Goal: Task Accomplishment & Management: Complete application form

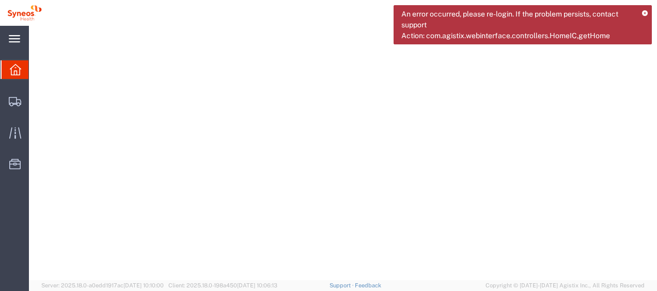
click at [17, 49] on div "main_menu Created with Sketch." at bounding box center [14, 39] width 29 height 26
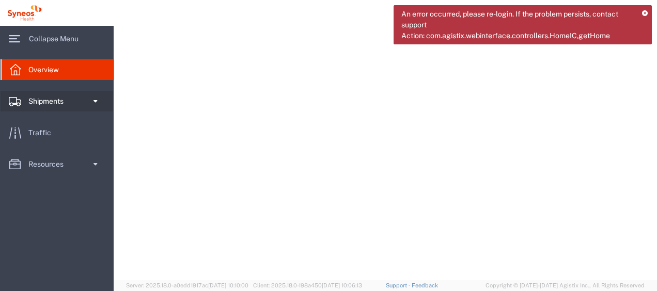
click at [24, 96] on div at bounding box center [15, 101] width 29 height 21
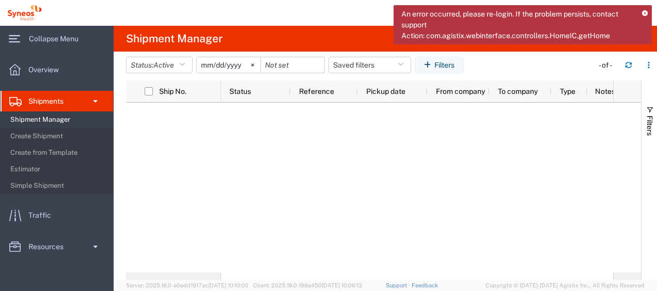
click at [29, 117] on span "Shipment Manager" at bounding box center [58, 119] width 96 height 21
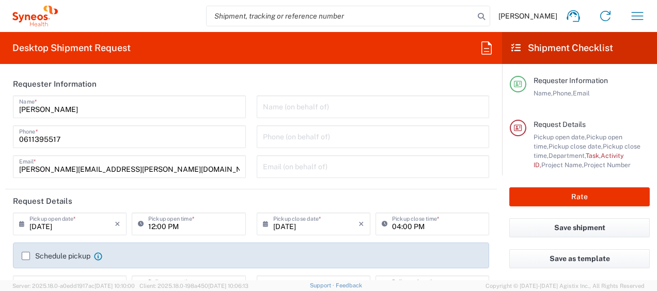
type input "4510"
type input "[GEOGRAPHIC_DATA]"
type input "Syneos Health France SARL"
click at [513, 50] on icon at bounding box center [515, 47] width 9 height 9
click at [632, 14] on icon "button" at bounding box center [637, 16] width 17 height 17
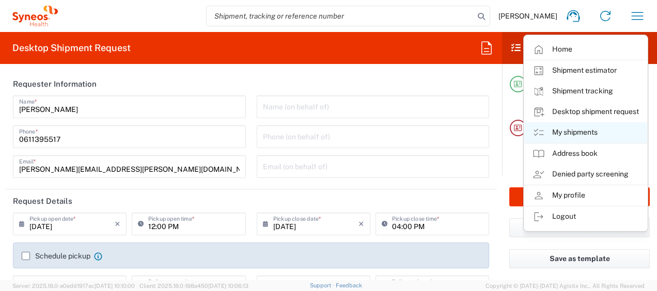
click at [578, 125] on link "My shipments" at bounding box center [585, 132] width 123 height 21
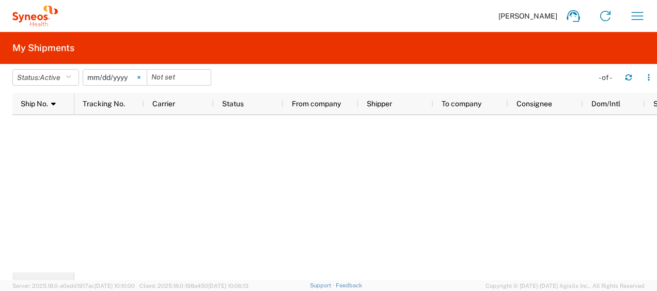
click at [145, 79] on svg-icon at bounding box center [138, 77] width 15 height 15
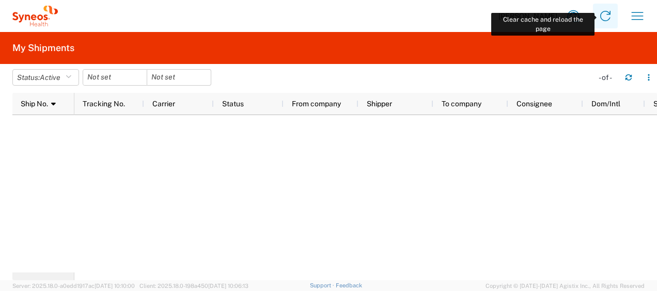
click at [602, 19] on icon at bounding box center [605, 16] width 10 height 10
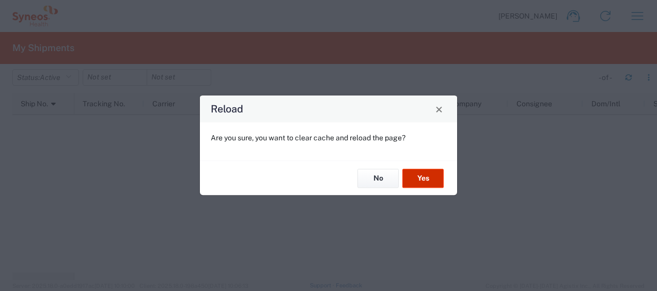
click at [417, 186] on button "Yes" at bounding box center [422, 178] width 41 height 19
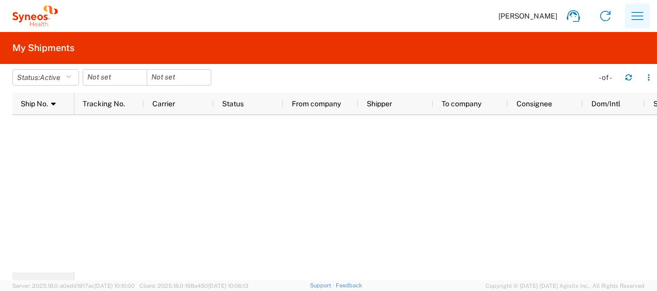
click at [640, 17] on icon "button" at bounding box center [637, 16] width 17 height 17
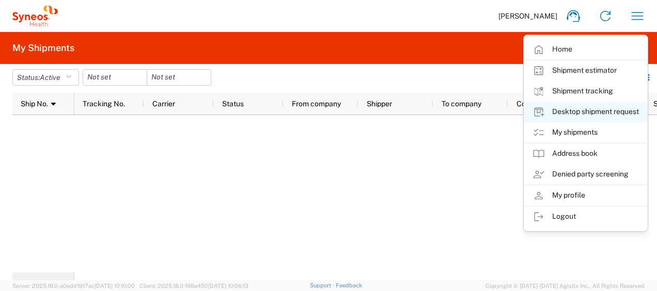
click at [594, 109] on link "Desktop shipment request" at bounding box center [585, 112] width 123 height 21
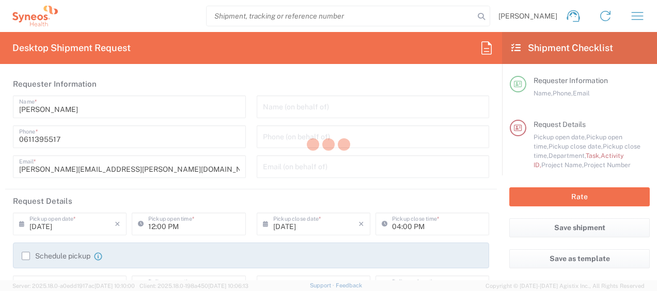
type input "4510"
type input "[GEOGRAPHIC_DATA]"
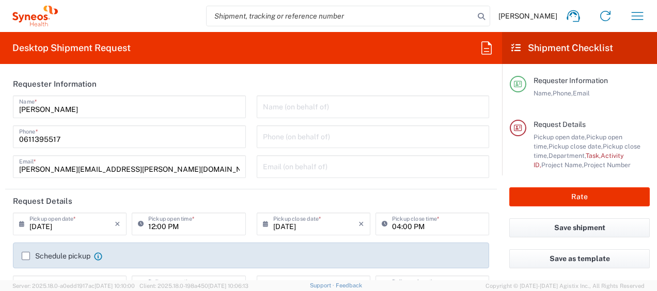
type input "Syneos Health France SARL"
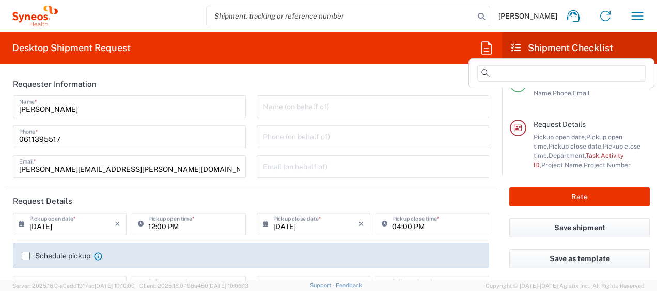
click at [491, 51] on icon at bounding box center [486, 47] width 10 height 13
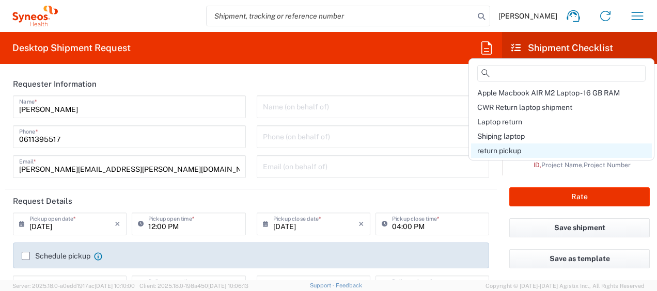
click at [503, 151] on span "return pickup" at bounding box center [499, 151] width 44 height 8
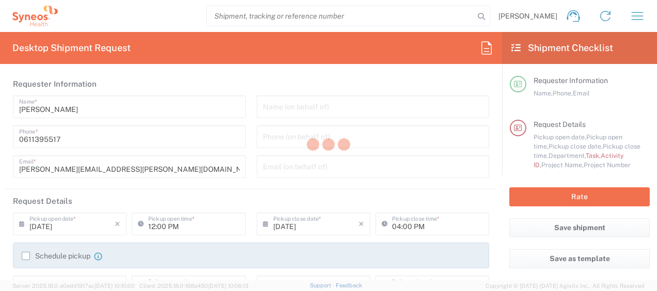
type input "Break/Fix"
type input "a220688"
type input "Project"
type input "4510 DEPARTMENTAL EXPENSE"
type textarea "[PERSON_NAME][EMAIL_ADDRESS][PERSON_NAME][DOMAIN_NAME]"
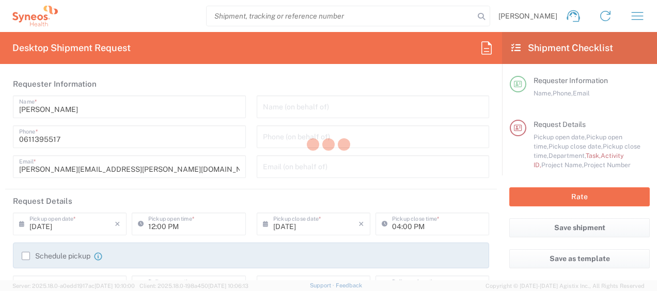
type input "[PERSON_NAME]"
type input "[STREET_ADDRESS]"
type input "[GEOGRAPHIC_DATA]"
type input "13006"
type input "[PERSON_NAME]"
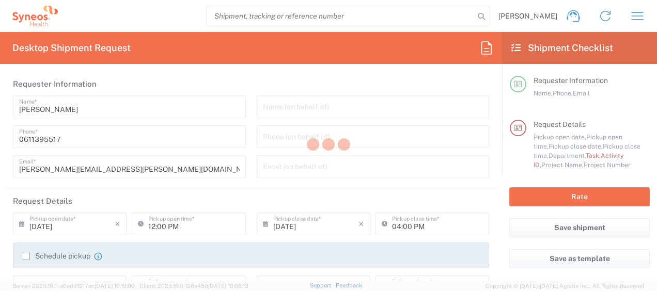
type input "[PHONE_NUMBER]"
type input "Syneos Health"
type input "[STREET_ADDRESS][PERSON_NAME]."
type input "[STREET_ADDRESS]"
type input "[GEOGRAPHIC_DATA]"
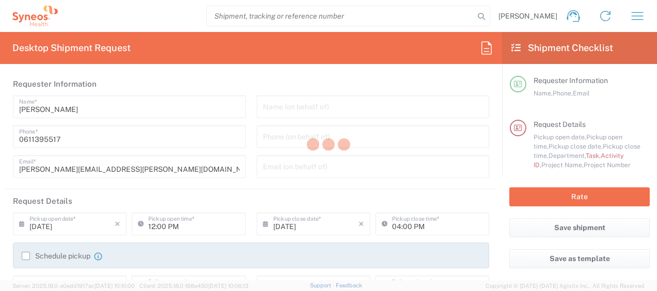
type input "[GEOGRAPHIC_DATA]"
type input "75014"
type input "[PERSON_NAME]"
type input "0611395517"
type input "[PERSON_NAME][EMAIL_ADDRESS][PERSON_NAME][DOMAIN_NAME]"
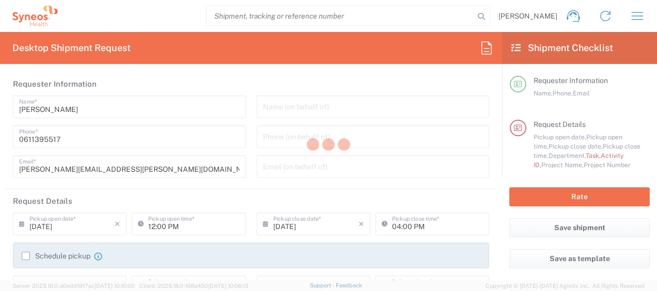
type input "01:00 PM"
type input "05:00 PM"
type input "4510 DEPARTMENTAL EXPENSE"
type input "Large Box"
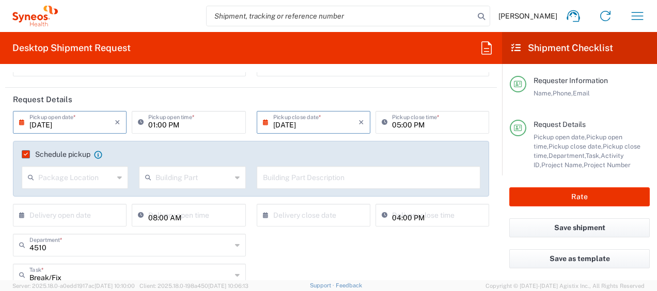
scroll to position [102, 0]
click at [49, 124] on input "[DATE]" at bounding box center [71, 121] width 85 height 18
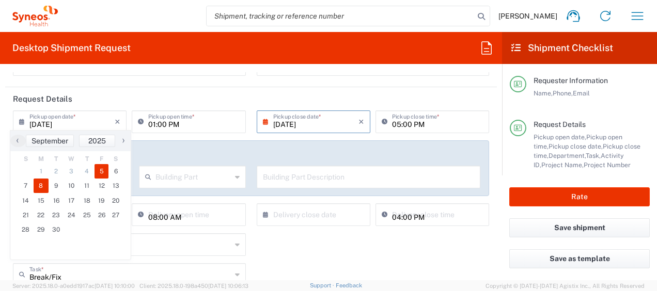
click at [40, 187] on span "8" at bounding box center [41, 186] width 15 height 14
type input "[DATE]"
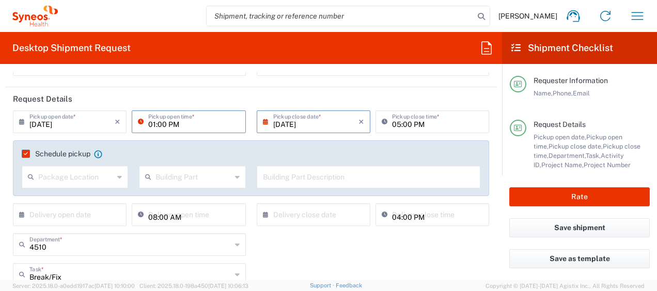
click at [151, 126] on input "01:00 PM" at bounding box center [193, 121] width 91 height 18
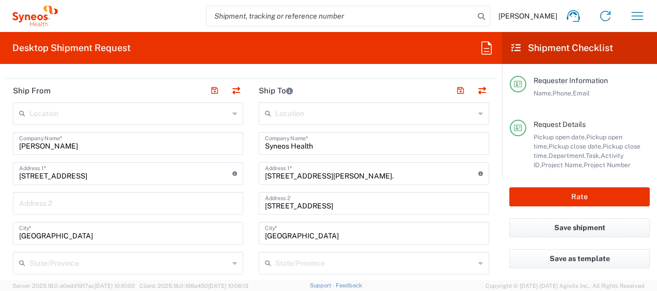
scroll to position [488, 0]
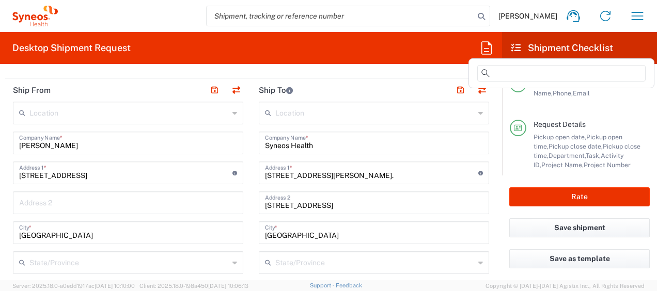
click at [487, 49] on icon at bounding box center [486, 48] width 17 height 17
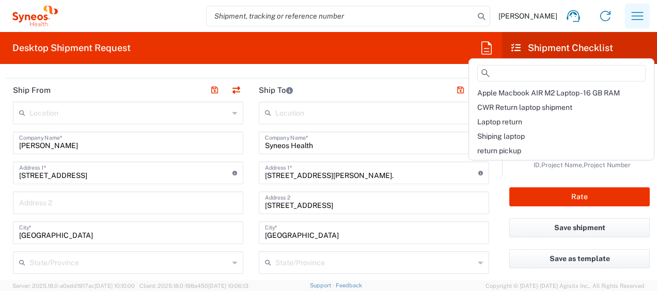
click at [637, 10] on icon "button" at bounding box center [637, 16] width 17 height 17
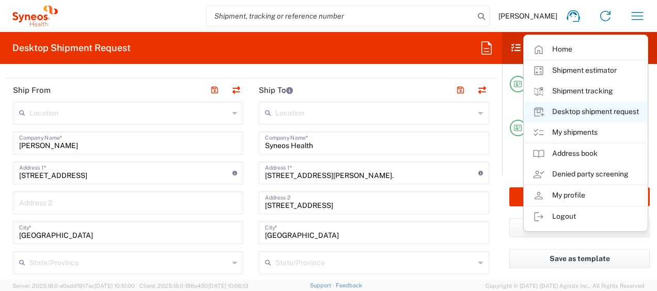
click at [589, 116] on link "Desktop shipment request" at bounding box center [585, 112] width 123 height 21
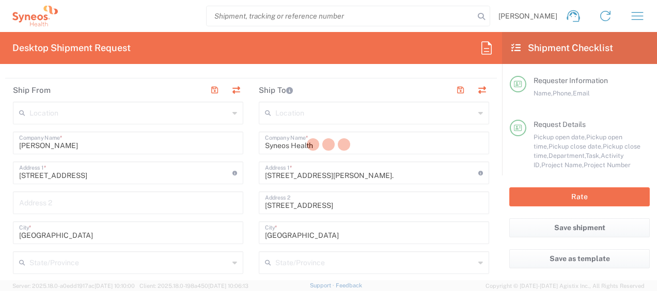
type input "Syneos Health France SARL"
type input "[STREET_ADDRESS][PERSON_NAME]."
type input "[STREET_ADDRESS]"
type input "[GEOGRAPHIC_DATA]"
type input "75014"
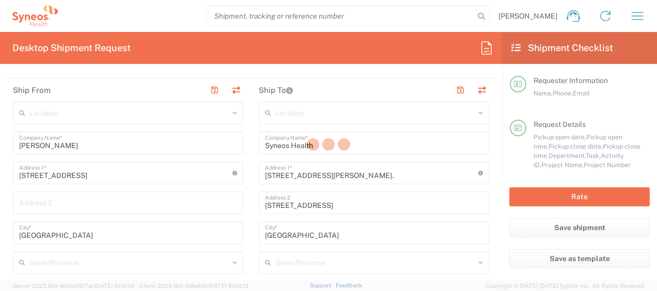
type input "0611395517"
type input "[PERSON_NAME][EMAIL_ADDRESS][PERSON_NAME][DOMAIN_NAME]"
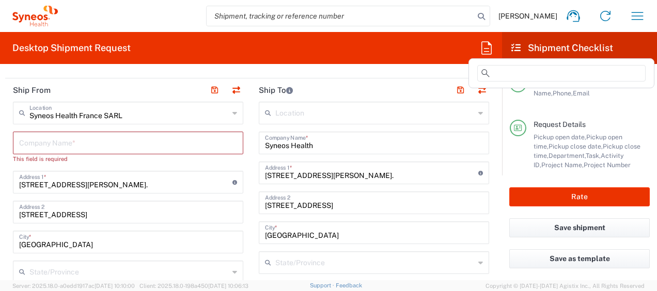
click at [483, 51] on icon at bounding box center [486, 48] width 17 height 17
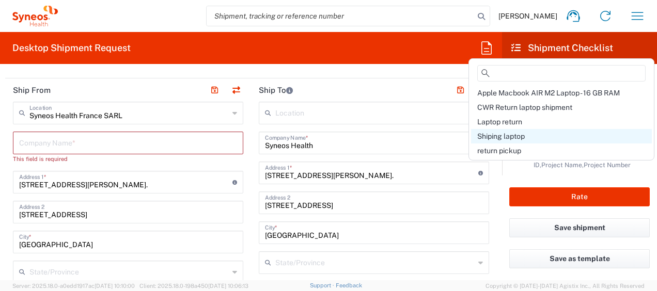
click at [505, 131] on div "Shiping laptop" at bounding box center [561, 136] width 181 height 14
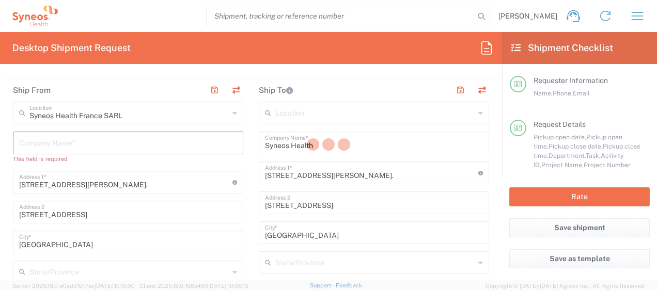
type input "Syneos Health France SARL"
type input "[STREET_ADDRESS][PERSON_NAME]"
type input "5th Floor"
type input "[PERSON_NAME]"
type input "04:00 PM"
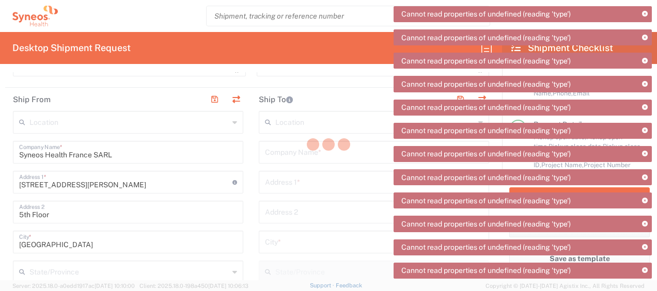
scroll to position [497, 0]
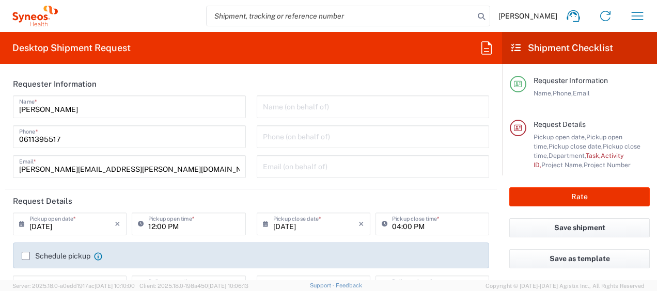
type input "4510"
type input "[GEOGRAPHIC_DATA]"
type input "Syneos Health France SARL"
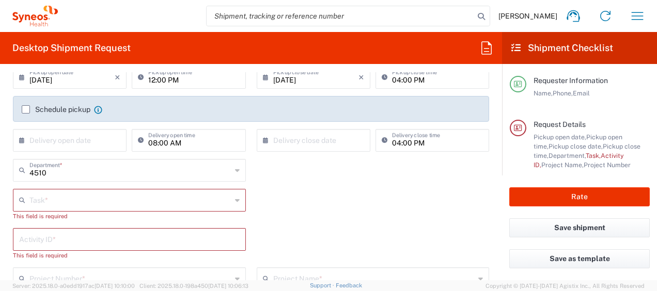
scroll to position [147, 0]
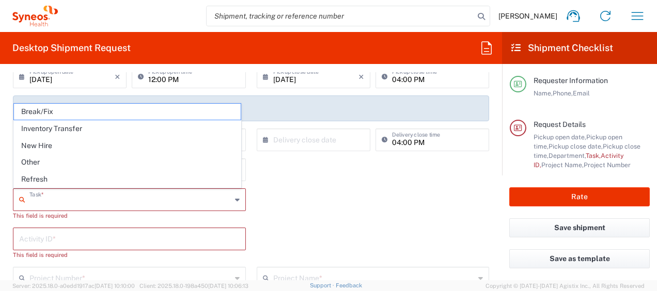
click at [99, 200] on input "text" at bounding box center [130, 199] width 202 height 18
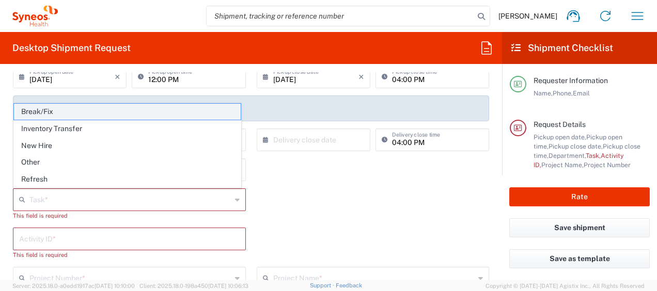
click at [60, 115] on span "Break/Fix" at bounding box center [127, 112] width 227 height 16
type input "Break/Fix"
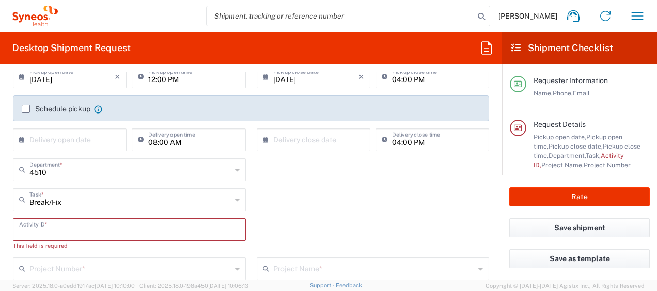
click at [52, 225] on input "text" at bounding box center [129, 229] width 220 height 18
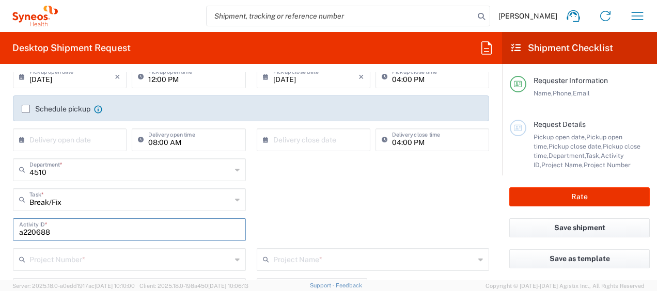
type input "a220688"
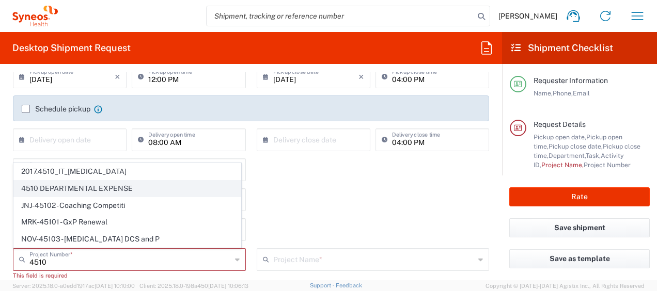
click at [111, 183] on span "4510 DEPARTMENTAL EXPENSE" at bounding box center [127, 189] width 227 height 16
type input "4510 DEPARTMENTAL EXPENSE"
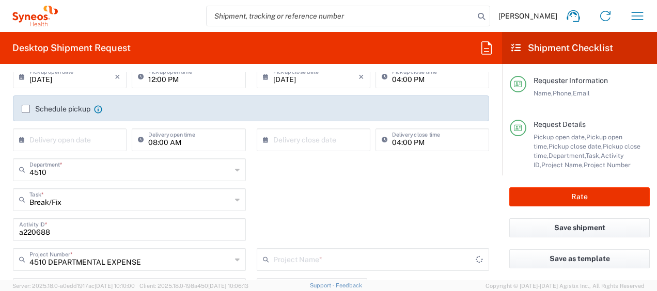
type input "4510 DEPARTMENTAL EXPENSE"
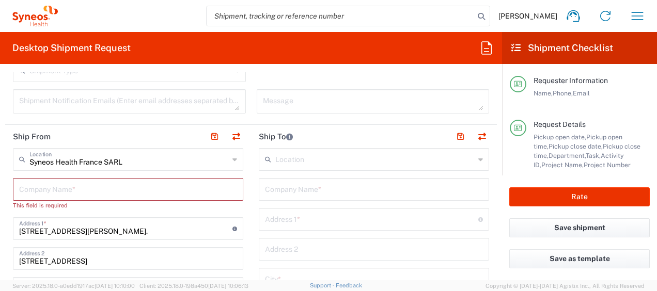
scroll to position [412, 0]
click at [112, 192] on input "text" at bounding box center [128, 188] width 218 height 18
paste input "Michela Restelli"
type input "Michela Restelli"
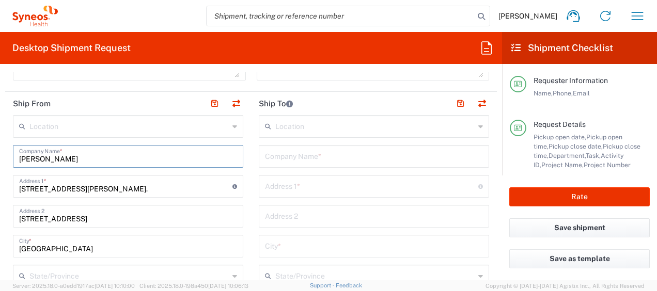
scroll to position [445, 0]
type input "M"
type input "Syneos Health"
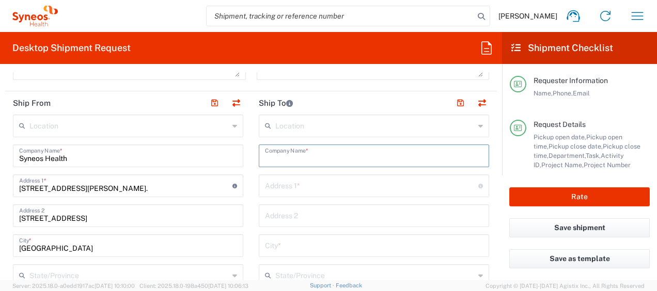
click at [298, 150] on input "text" at bounding box center [374, 155] width 218 height 18
paste input "Michela Restelli"
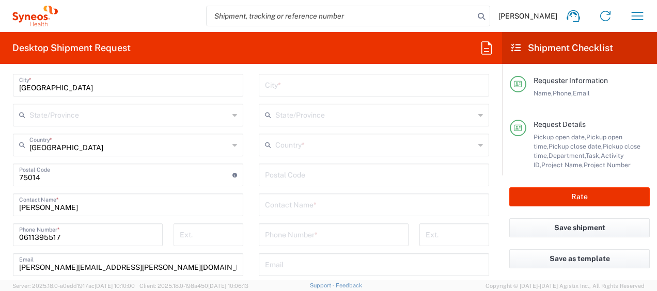
scroll to position [606, 0]
type input "Michela Restelli"
click at [291, 201] on input "text" at bounding box center [374, 204] width 218 height 18
paste input "Michela Restelli"
type input "Michela Restelli"
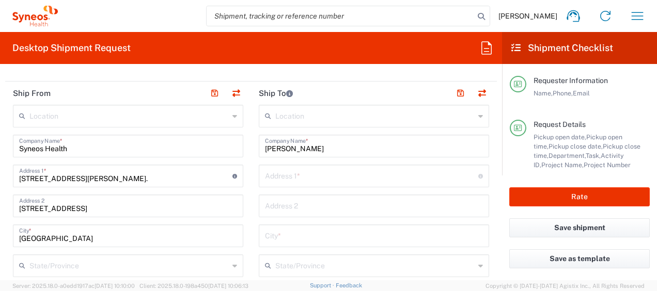
scroll to position [463, 0]
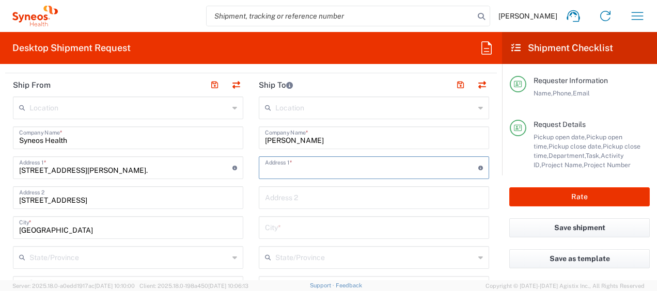
click at [291, 162] on input "text" at bounding box center [371, 167] width 213 height 18
paste input "via Marconi, 47"
type input "via Marconi, 47"
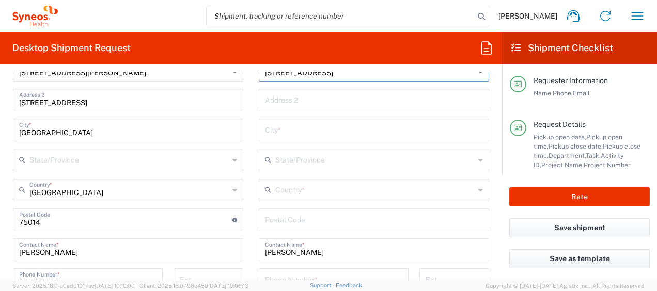
scroll to position [563, 0]
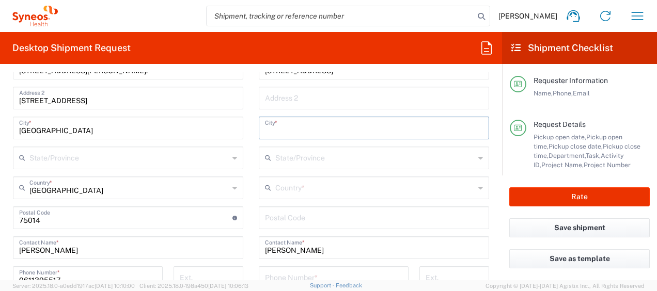
click at [282, 131] on input "text" at bounding box center [374, 127] width 218 height 18
paste input "Origgio"
type input "Origgio"
click at [289, 216] on input "undefined" at bounding box center [374, 217] width 218 height 18
paste input "21040"
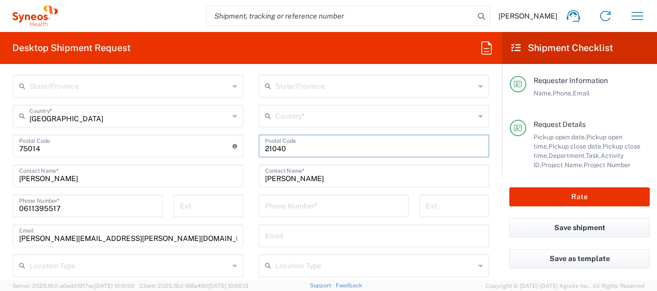
scroll to position [653, 0]
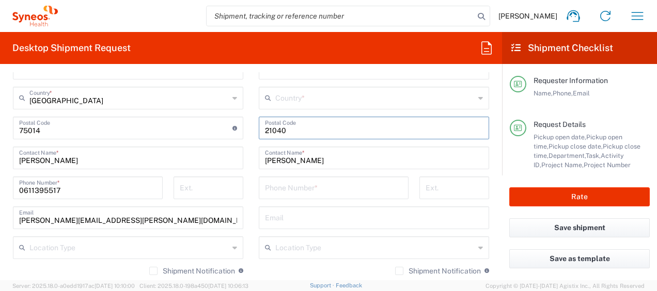
type input "21040"
click at [304, 193] on input "tel" at bounding box center [333, 187] width 137 height 18
paste input "+39 346 5639399"
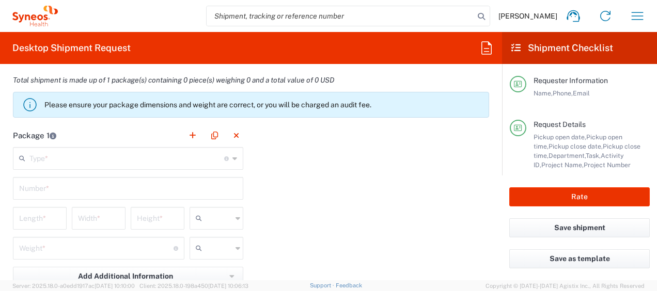
scroll to position [1001, 0]
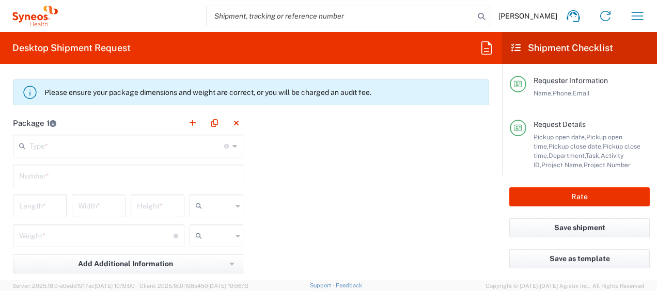
type input "+39 346 5639399"
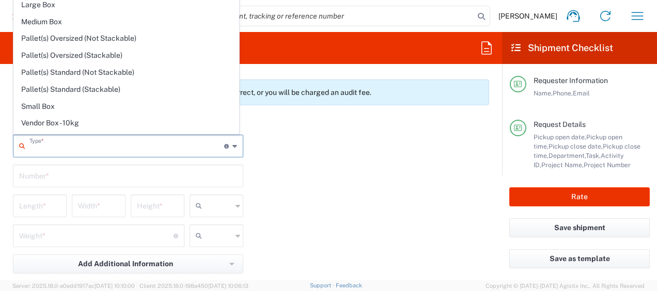
click at [161, 150] on input "text" at bounding box center [126, 145] width 195 height 18
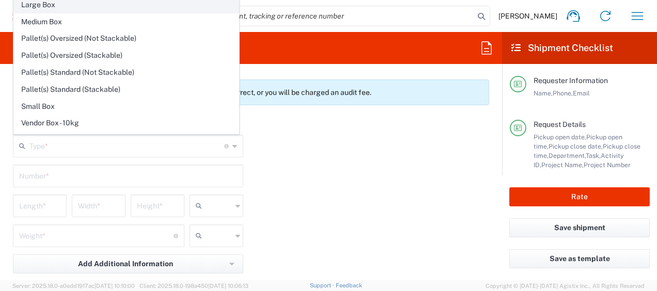
click at [128, 9] on span "Large Box" at bounding box center [126, 5] width 225 height 16
type input "Large Box"
type input "17.5"
type input "12.5"
type input "3"
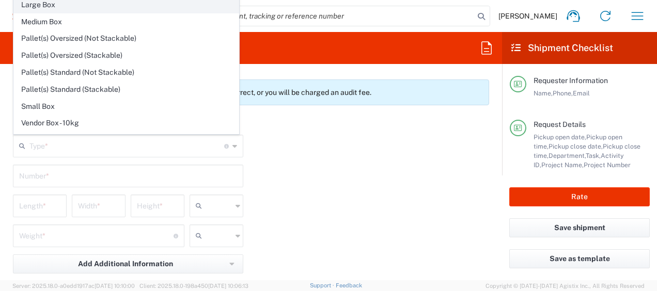
type input "in"
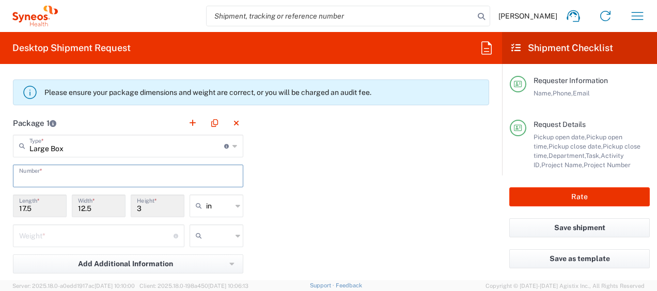
click at [94, 173] on input "text" at bounding box center [128, 175] width 218 height 18
type input "1"
click at [231, 212] on div "in" at bounding box center [216, 206] width 54 height 23
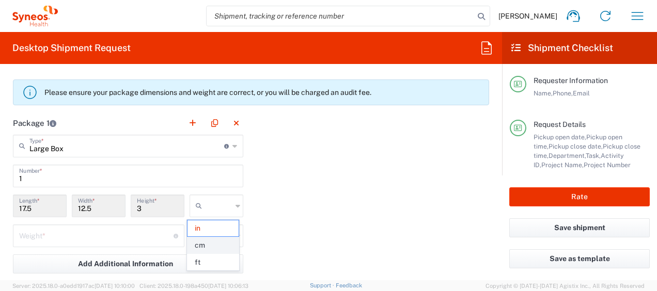
click at [215, 243] on span "cm" at bounding box center [212, 246] width 51 height 16
type input "44.45"
type input "31.75"
type input "7.62"
type input "cm"
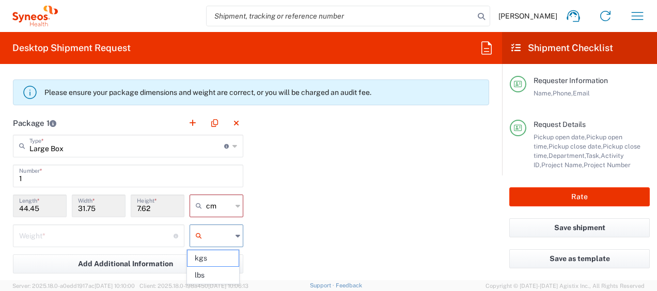
click at [218, 240] on input "text" at bounding box center [219, 236] width 26 height 17
click at [218, 257] on span "kgs" at bounding box center [212, 258] width 51 height 16
type input "kgs"
click at [82, 244] on input "number" at bounding box center [96, 235] width 154 height 18
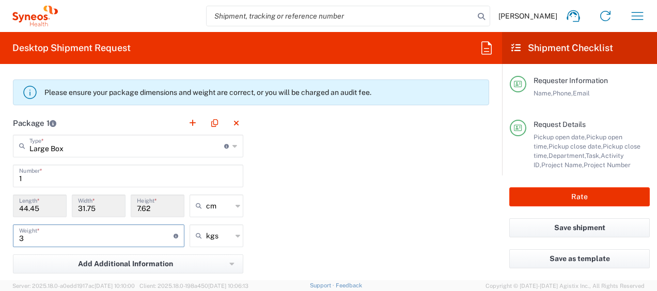
type input "3"
click at [327, 214] on div "Package 1 Large Box Type * Material used to package goods Envelope Large Box Me…" at bounding box center [251, 225] width 492 height 227
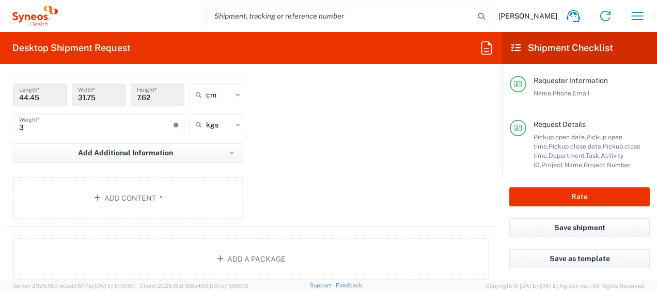
scroll to position [1113, 0]
click at [196, 198] on button "Add Content *" at bounding box center [128, 198] width 230 height 42
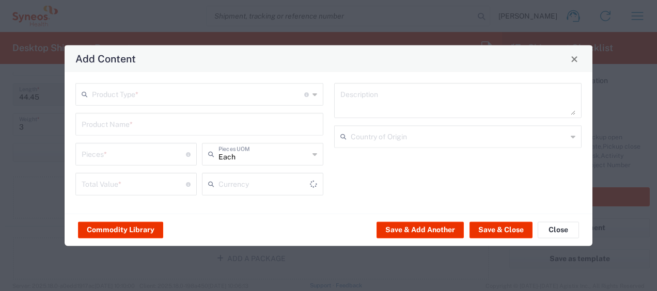
type input "US Dollar"
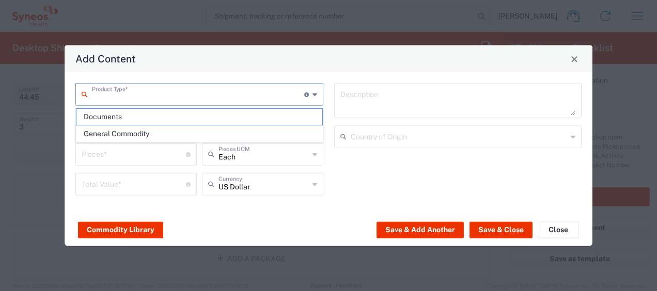
click at [145, 89] on input "text" at bounding box center [198, 94] width 212 height 18
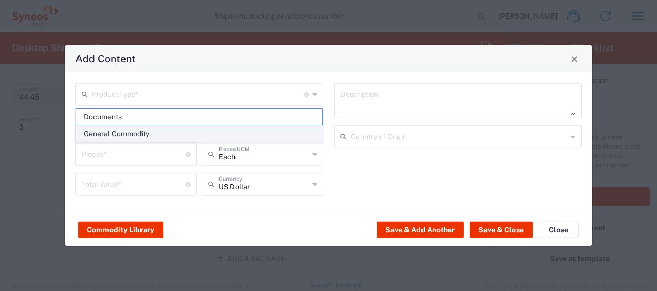
click at [150, 129] on span "General Commodity" at bounding box center [199, 134] width 246 height 16
type input "General Commodity"
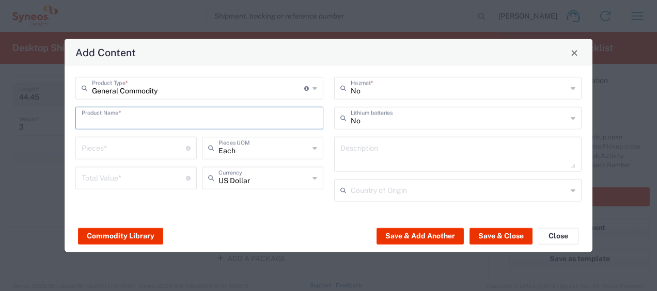
click at [125, 122] on input "text" at bounding box center [199, 117] width 235 height 18
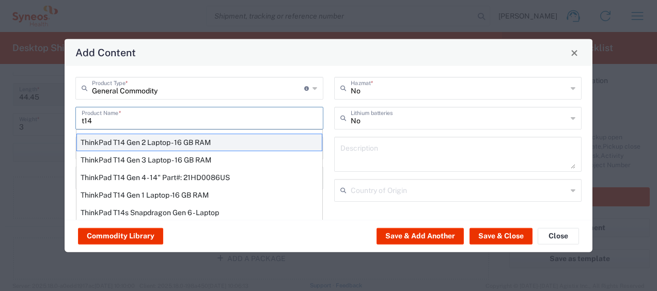
click at [140, 140] on div "ThinkPad T14 Gen 2 Laptop - 16 GB RAM" at bounding box center [199, 143] width 246 height 18
type input "ThinkPad T14 Gen 2 Laptop - 16 GB RAM"
type input "1"
type textarea "Intel Core i7-1156G7 vProÂ® Processor - 14"- 16 GB RAM - 512 GB SSD"
type input "[GEOGRAPHIC_DATA]"
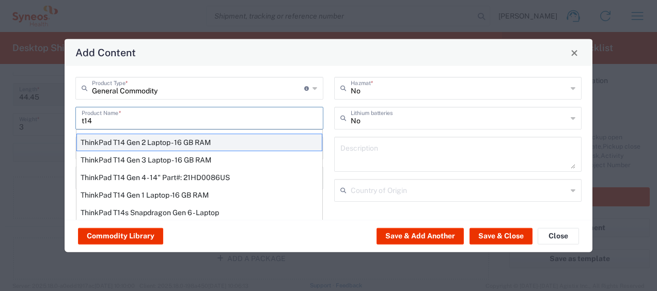
type input "Yes"
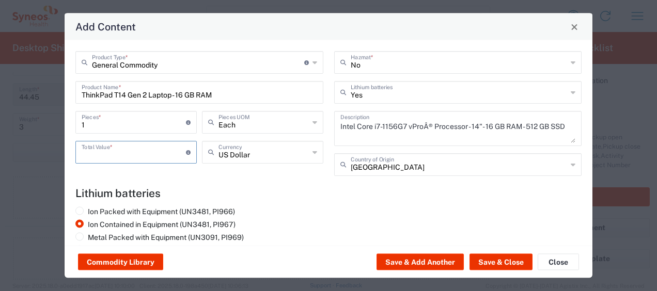
click at [117, 148] on input "number" at bounding box center [134, 152] width 104 height 18
type input "400"
click at [479, 265] on button "Save & Close" at bounding box center [500, 262] width 63 height 17
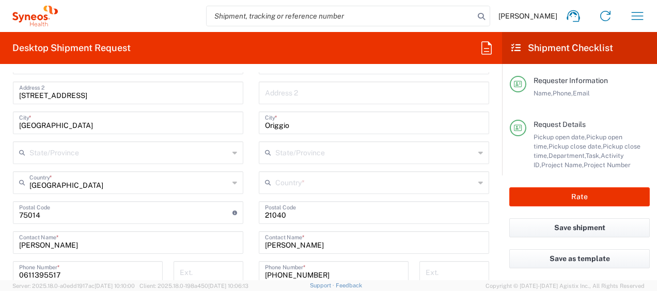
scroll to position [569, 0]
click at [322, 180] on input "text" at bounding box center [374, 181] width 199 height 18
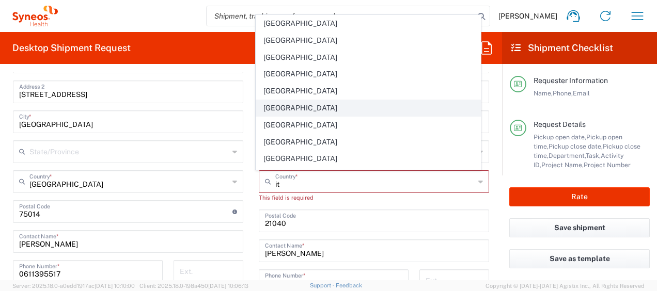
click at [274, 108] on span "[GEOGRAPHIC_DATA]" at bounding box center [368, 108] width 225 height 16
type input "[GEOGRAPHIC_DATA]"
type input "Sender/Shipper"
type input "Delivery Duty Paid"
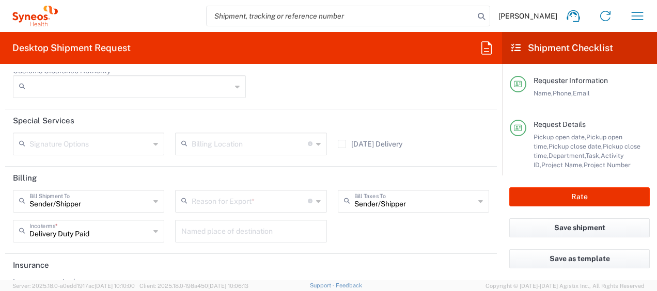
scroll to position [1568, 0]
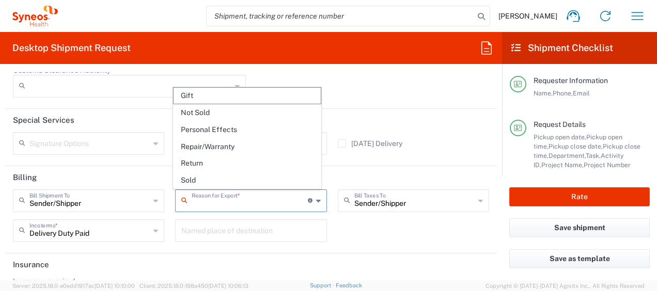
click at [270, 195] on input "text" at bounding box center [250, 200] width 116 height 18
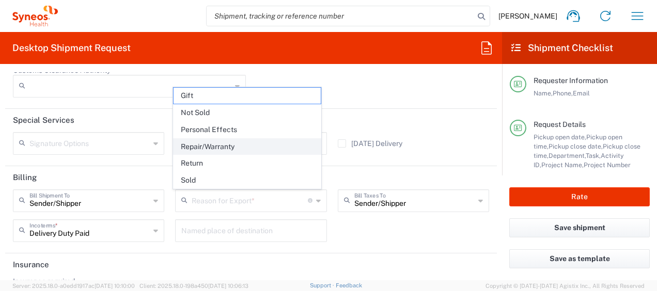
click at [227, 141] on span "Repair/Warranty" at bounding box center [246, 147] width 147 height 16
type input "Repair/Warranty"
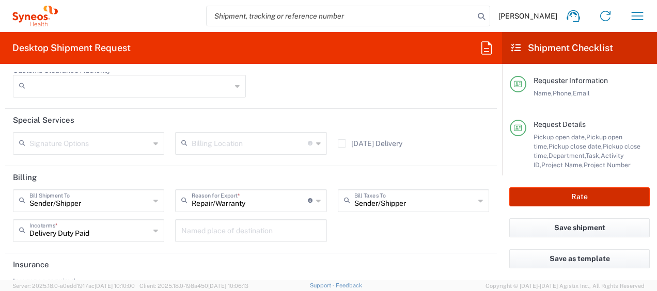
click at [519, 200] on button "Rate" at bounding box center [579, 196] width 140 height 19
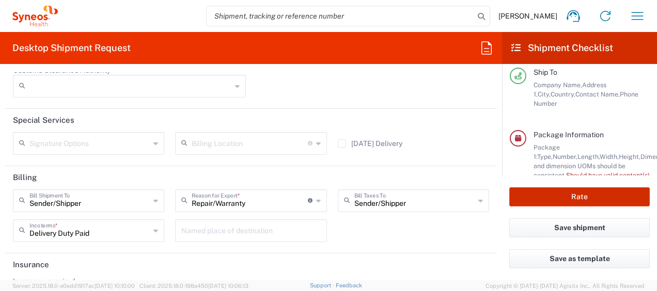
scroll to position [226, 0]
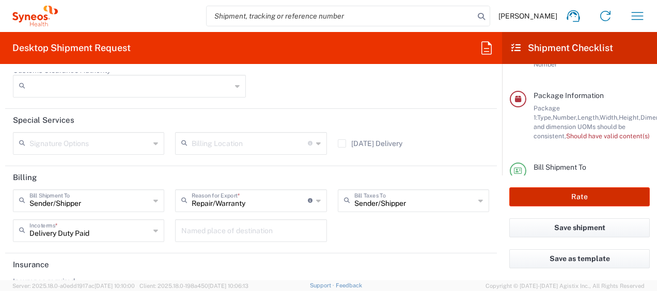
type input "4510 DEPARTMENTAL EXPENSE"
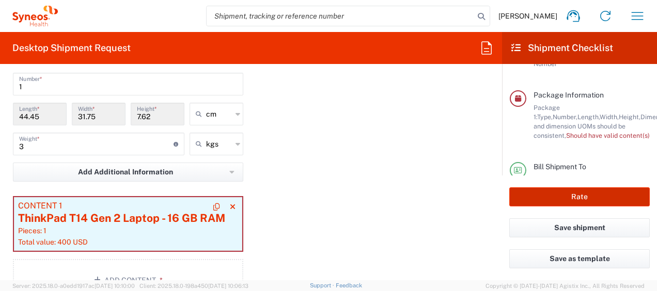
scroll to position [1094, 0]
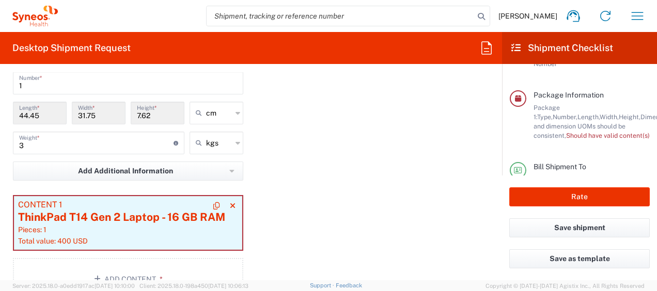
click at [157, 239] on div "Total value: 400 USD" at bounding box center [128, 240] width 220 height 9
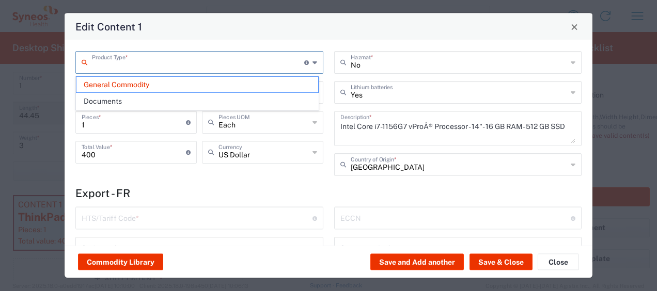
click at [219, 57] on input "text" at bounding box center [198, 62] width 212 height 18
click at [203, 86] on span "General Commodity" at bounding box center [197, 85] width 242 height 16
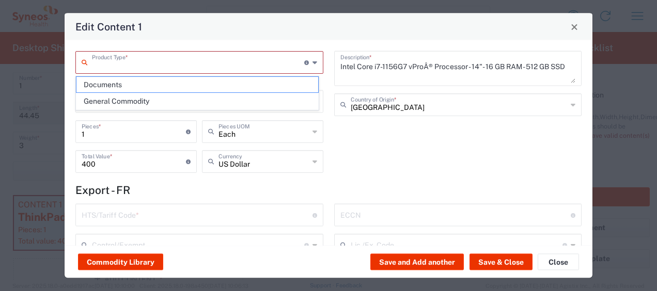
click at [151, 67] on input "text" at bounding box center [198, 62] width 212 height 18
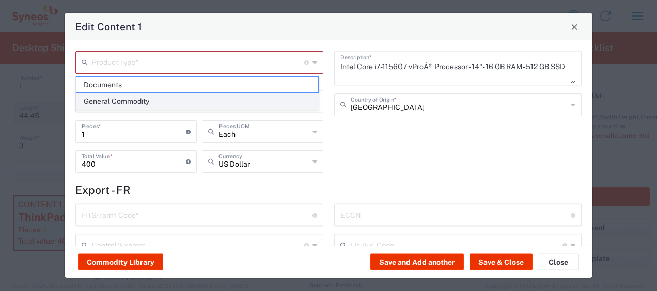
click at [160, 96] on span "General Commodity" at bounding box center [197, 101] width 242 height 16
type input "General Commodity"
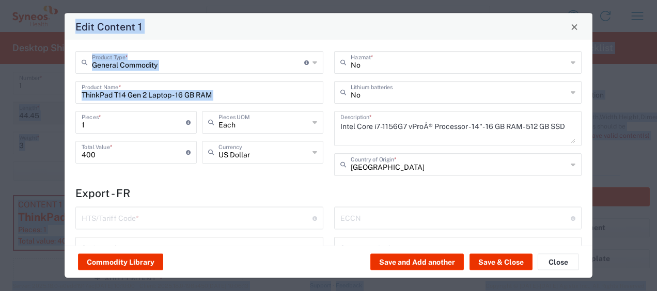
drag, startPoint x: 230, startPoint y: 80, endPoint x: 0, endPoint y: 90, distance: 230.0
click at [0, 90] on html "Javad Ghasemi Home Shipment estimator Shipment tracking Desktop shipment reques…" at bounding box center [328, 145] width 657 height 291
click at [261, 84] on input "ThinkPad T14 Gen 2 Laptop - 16 GB RAM" at bounding box center [199, 92] width 235 height 18
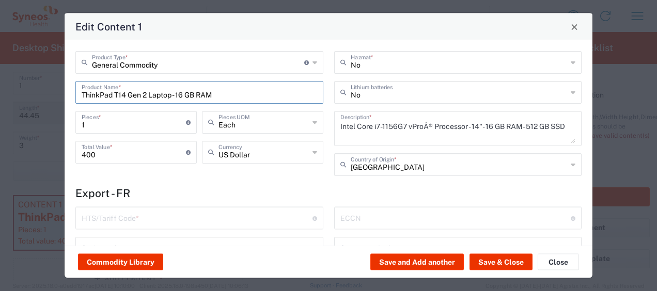
click at [261, 84] on input "ThinkPad T14 Gen 2 Laptop - 16 GB RAM" at bounding box center [199, 92] width 235 height 18
drag, startPoint x: 261, startPoint y: 84, endPoint x: 74, endPoint y: 90, distance: 186.5
click at [74, 90] on div "General Commodity Product Type * Document: Paper document generated internally …" at bounding box center [199, 117] width 259 height 132
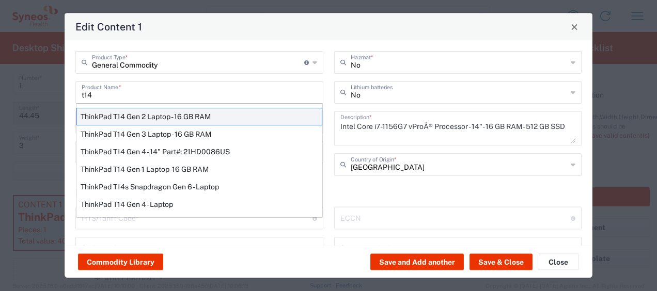
click at [108, 111] on div "ThinkPad T14 Gen 2 Laptop - 16 GB RAM" at bounding box center [199, 117] width 246 height 18
type input "ThinkPad T14 Gen 2 Laptop - 16 GB RAM"
type input "8471300100"
type input "BIS"
type input "5A992.c"
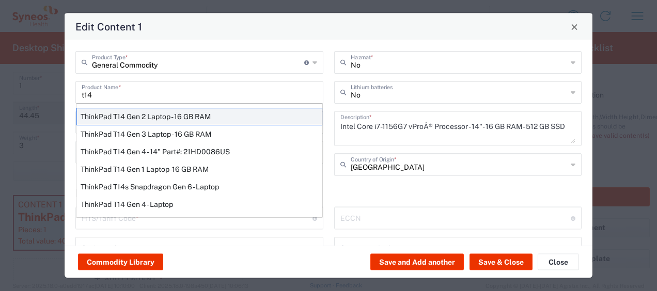
type input "Yes"
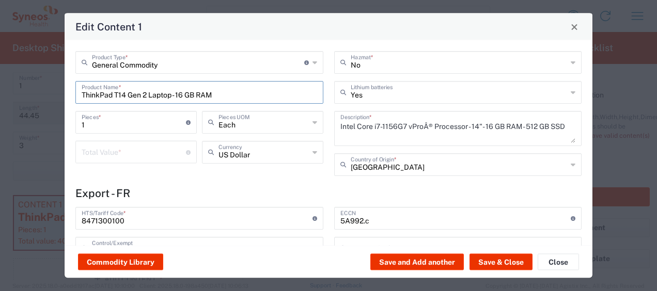
type input "NLR - No License Required"
click at [493, 258] on button "Save & Close" at bounding box center [500, 262] width 63 height 17
click at [94, 151] on input "number" at bounding box center [134, 152] width 104 height 18
type input "400"
click at [495, 268] on button "Save & Close" at bounding box center [500, 262] width 63 height 17
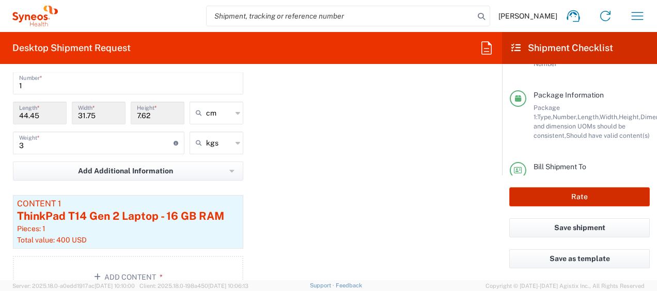
click at [572, 190] on button "Rate" at bounding box center [579, 196] width 140 height 19
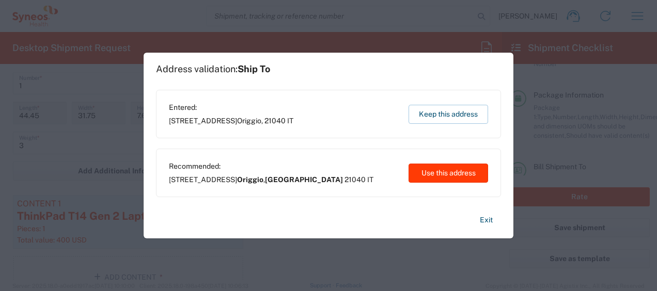
click at [440, 172] on button "Use this address" at bounding box center [448, 173] width 80 height 19
type input "Origgio"
type input "Lombardia"
type input "[GEOGRAPHIC_DATA]"
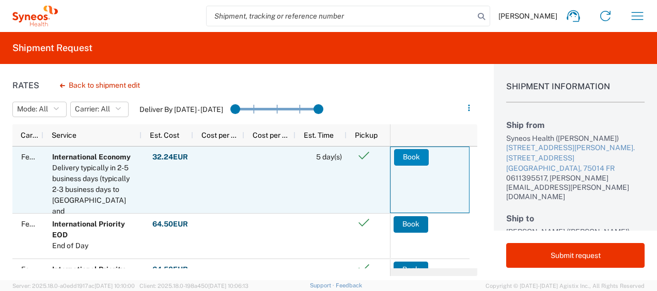
click at [403, 161] on button "Book" at bounding box center [411, 157] width 35 height 17
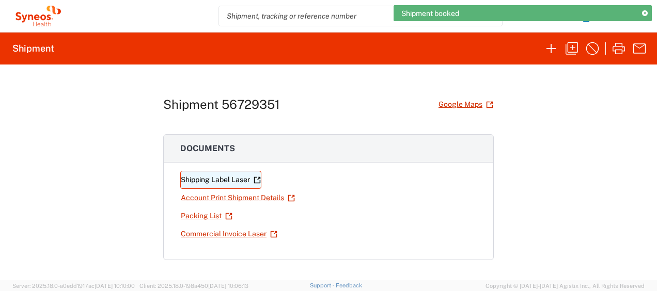
click at [230, 181] on link "Shipping Label Laser" at bounding box center [220, 180] width 81 height 18
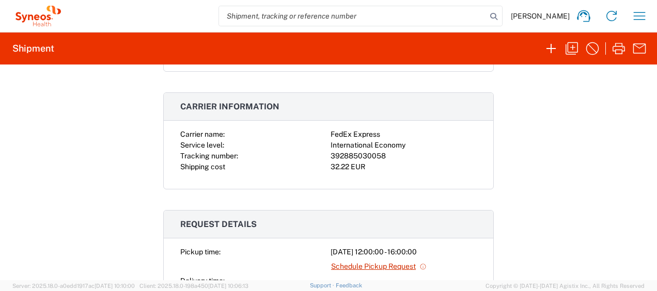
scroll to position [189, 0]
drag, startPoint x: 384, startPoint y: 156, endPoint x: 328, endPoint y: 154, distance: 55.8
click at [330, 154] on div "392885030058" at bounding box center [403, 155] width 146 height 11
copy div "392885030058"
